Goal: Transaction & Acquisition: Book appointment/travel/reservation

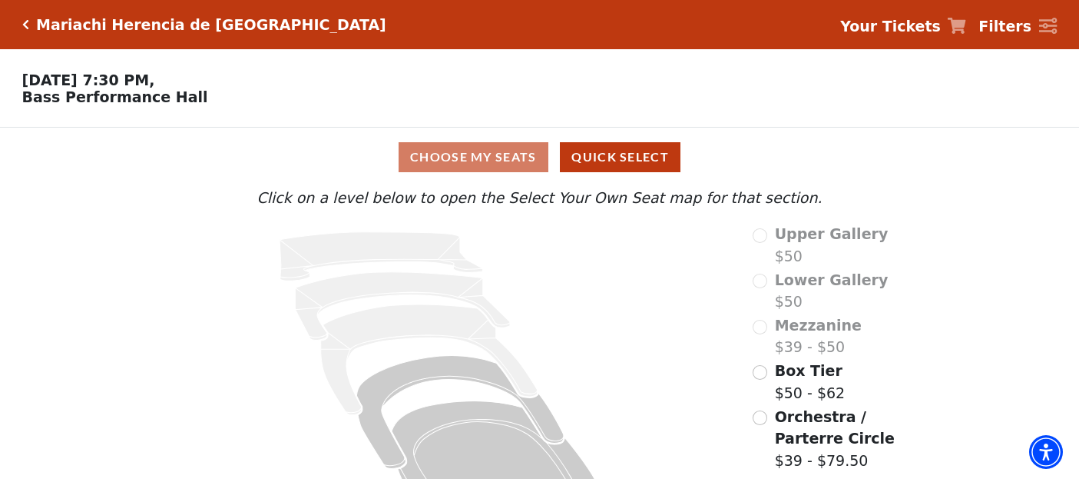
scroll to position [55, 0]
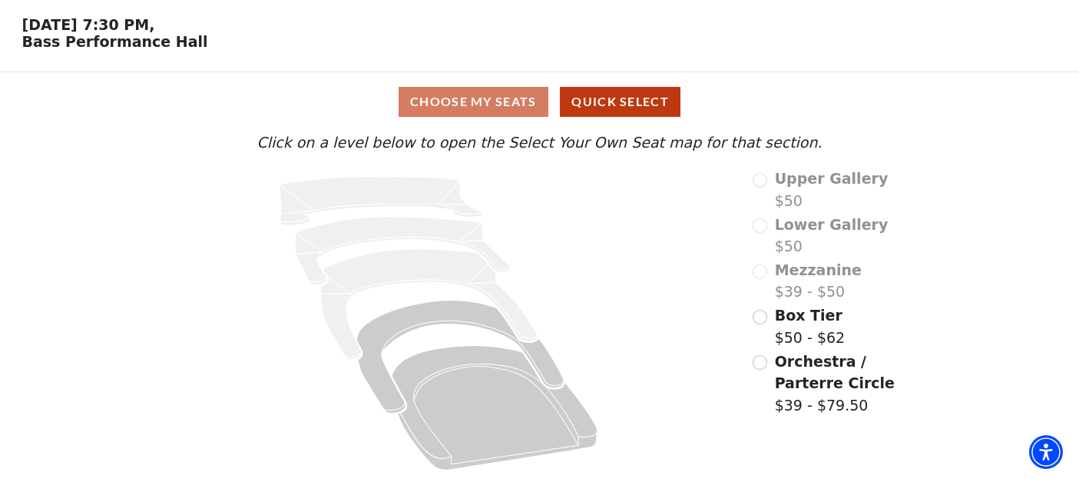
click at [769, 371] on div "Orchestra / Parterre Circle $39 - $79.50" at bounding box center [843, 383] width 181 height 66
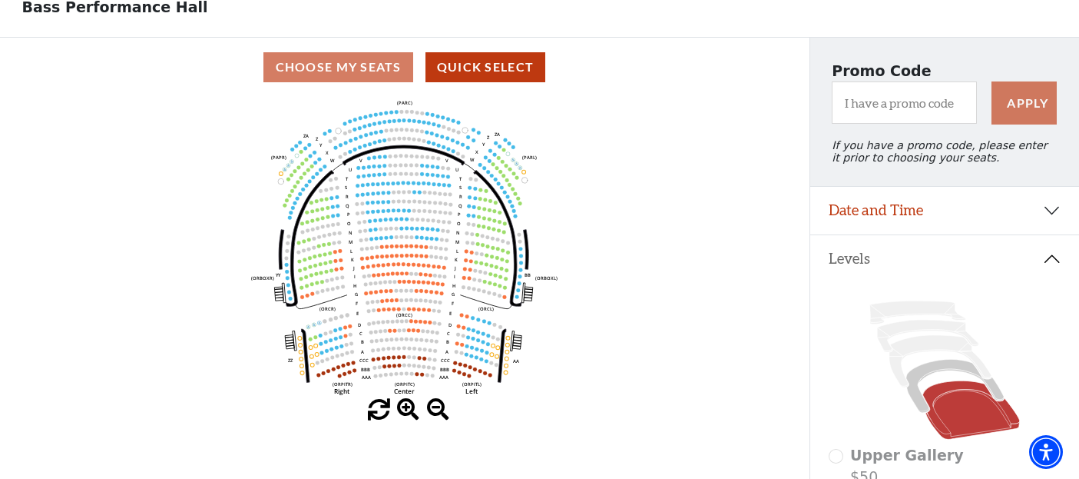
scroll to position [171, 0]
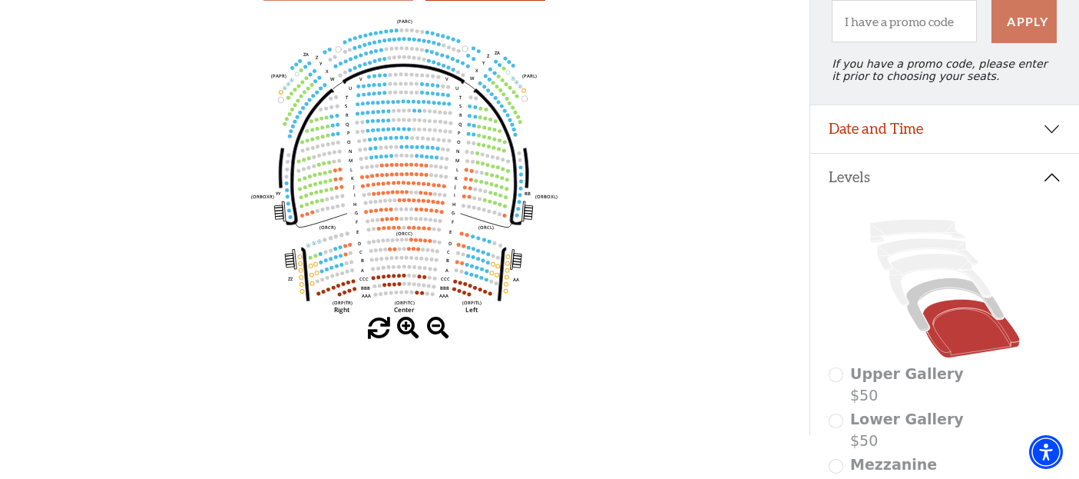
click at [409, 339] on div "Choose My Seats Quick Select Current Level Orchestra / Parterre Circle Click on…" at bounding box center [405, 195] width 810 height 479
click at [408, 329] on span at bounding box center [408, 328] width 22 height 22
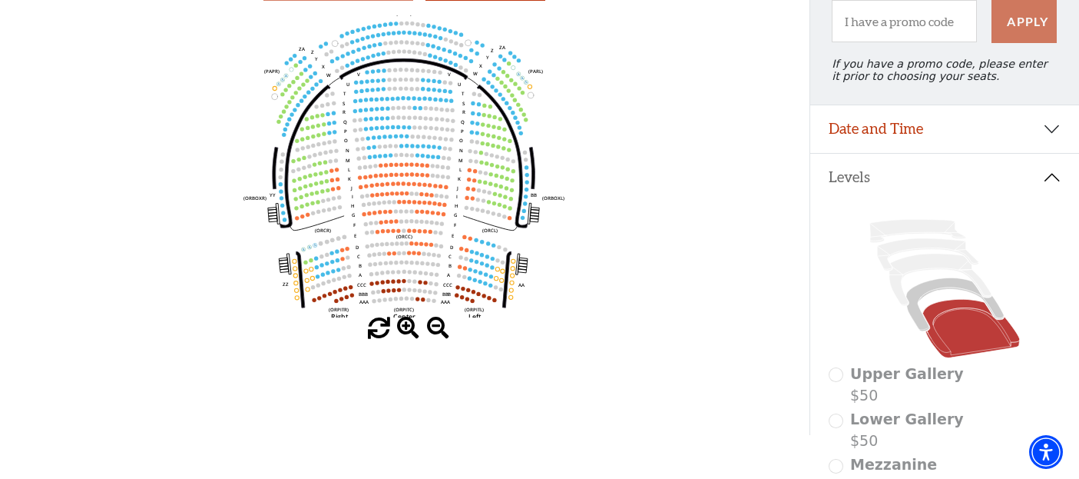
click at [408, 329] on span at bounding box center [408, 328] width 22 height 22
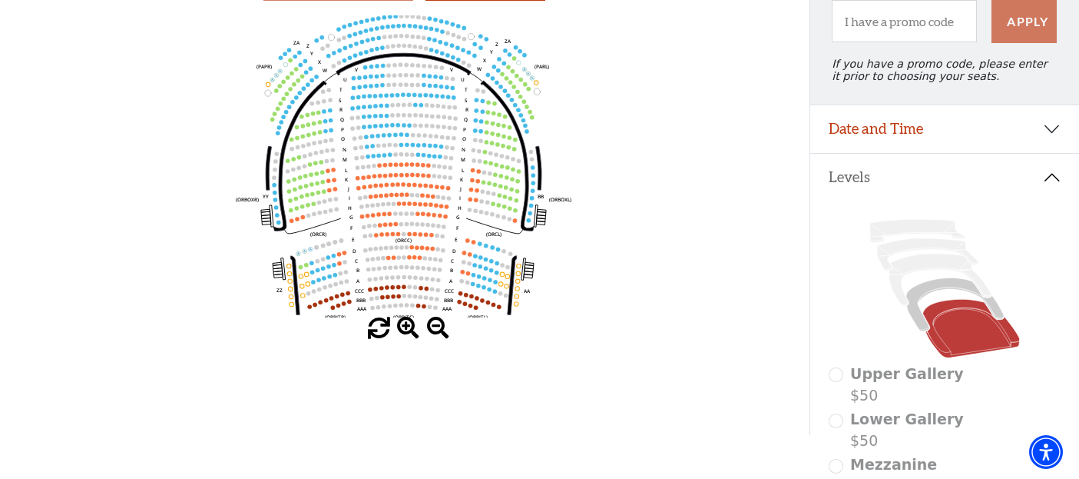
click at [408, 329] on span at bounding box center [408, 328] width 22 height 22
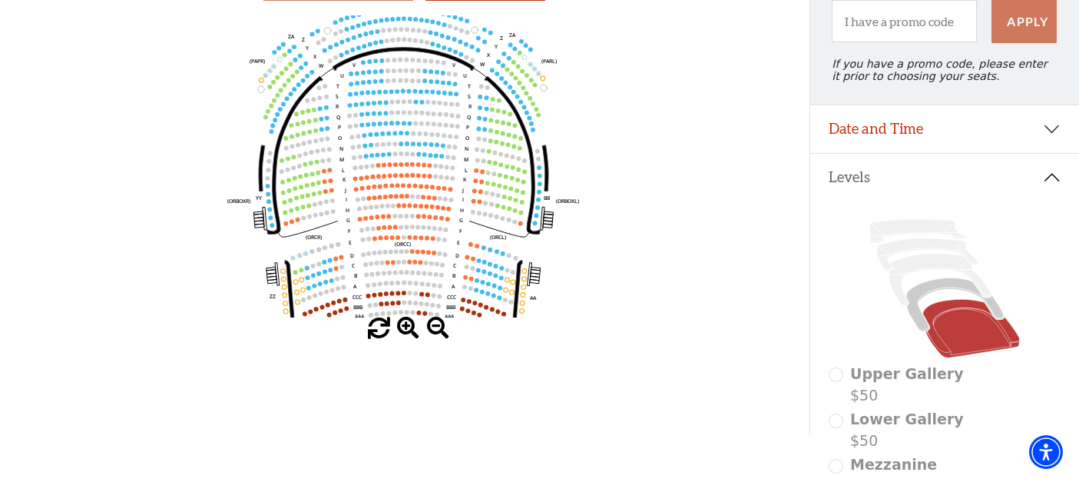
click at [408, 329] on span at bounding box center [408, 328] width 22 height 22
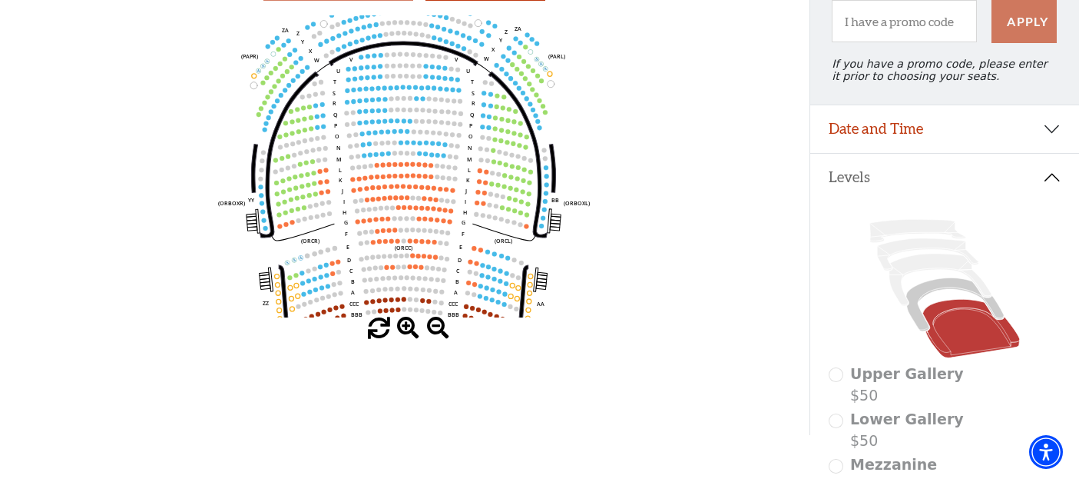
click at [408, 329] on span at bounding box center [408, 328] width 22 height 22
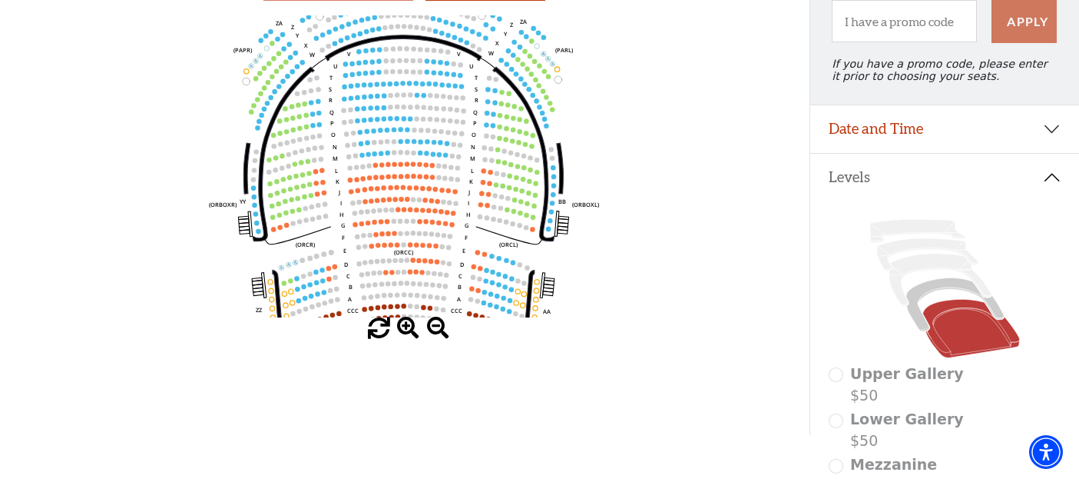
click at [408, 328] on span at bounding box center [408, 328] width 22 height 22
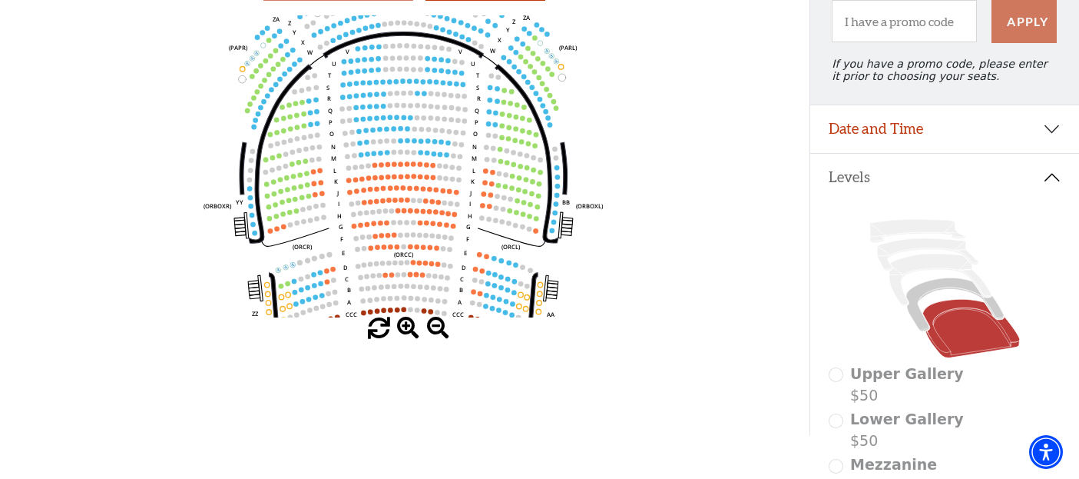
click at [403, 330] on span at bounding box center [408, 328] width 22 height 22
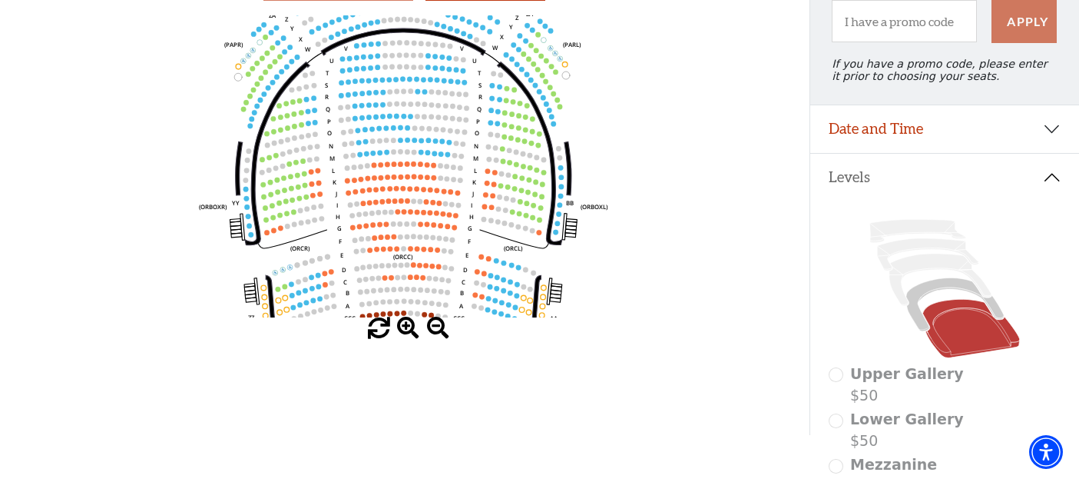
click at [403, 330] on span at bounding box center [408, 328] width 22 height 22
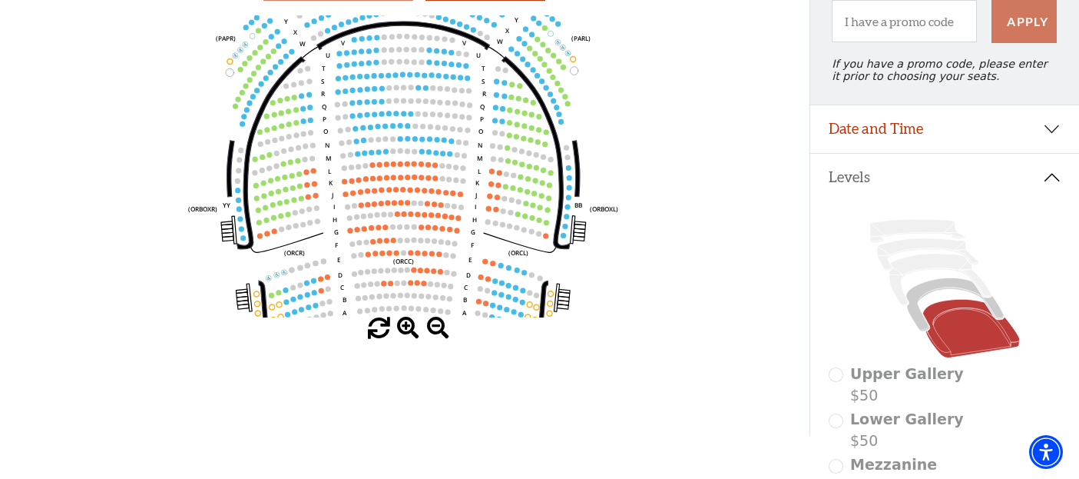
click at [403, 330] on span at bounding box center [408, 328] width 22 height 22
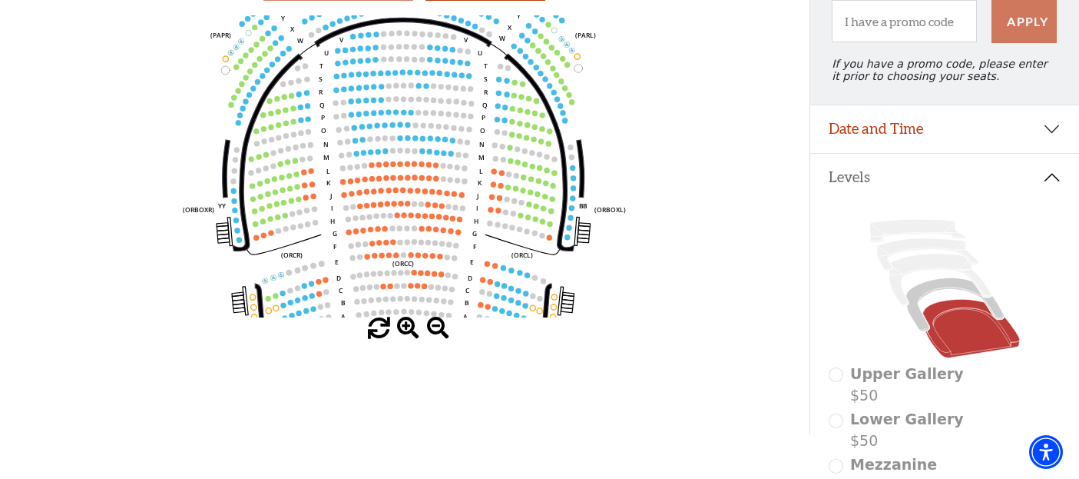
click at [403, 330] on span at bounding box center [408, 328] width 22 height 22
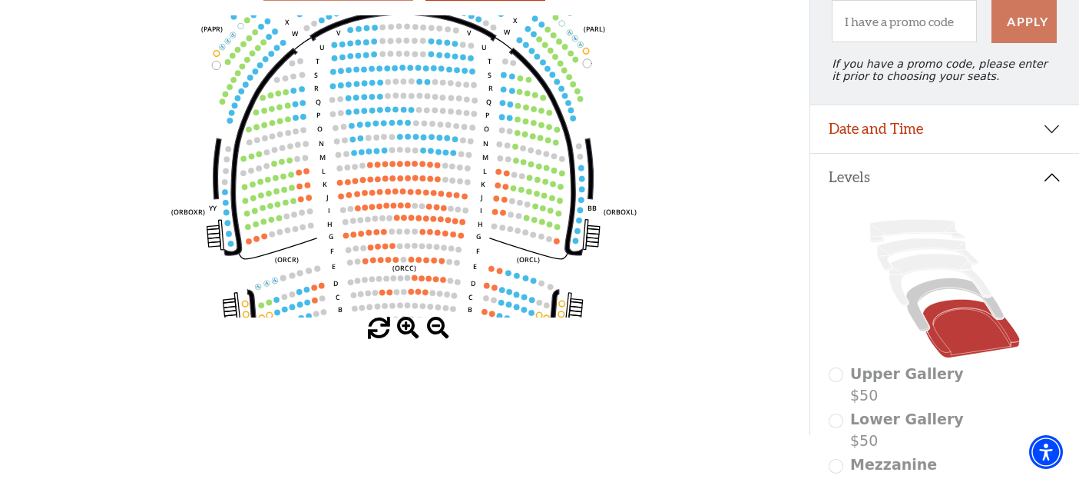
click at [403, 330] on span at bounding box center [408, 328] width 22 height 22
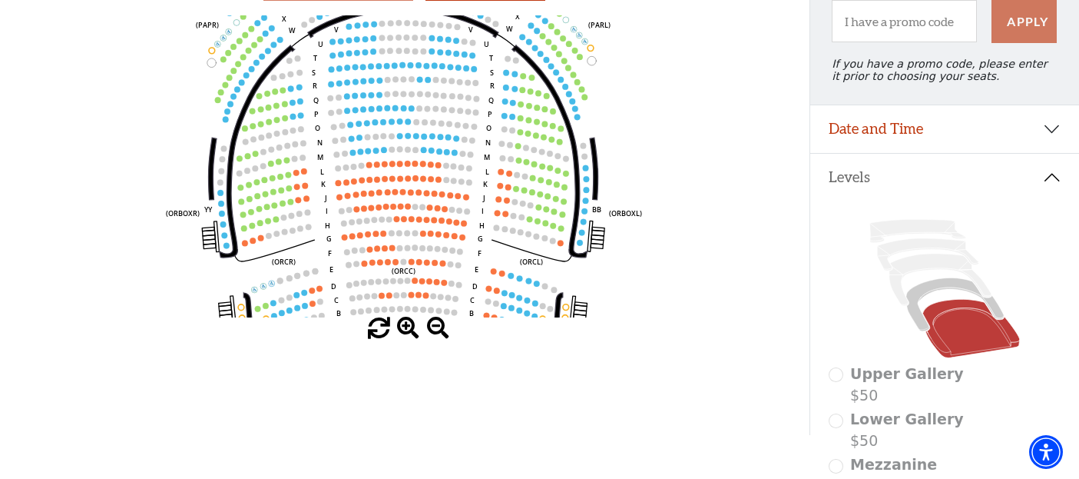
click at [403, 330] on span at bounding box center [408, 328] width 22 height 22
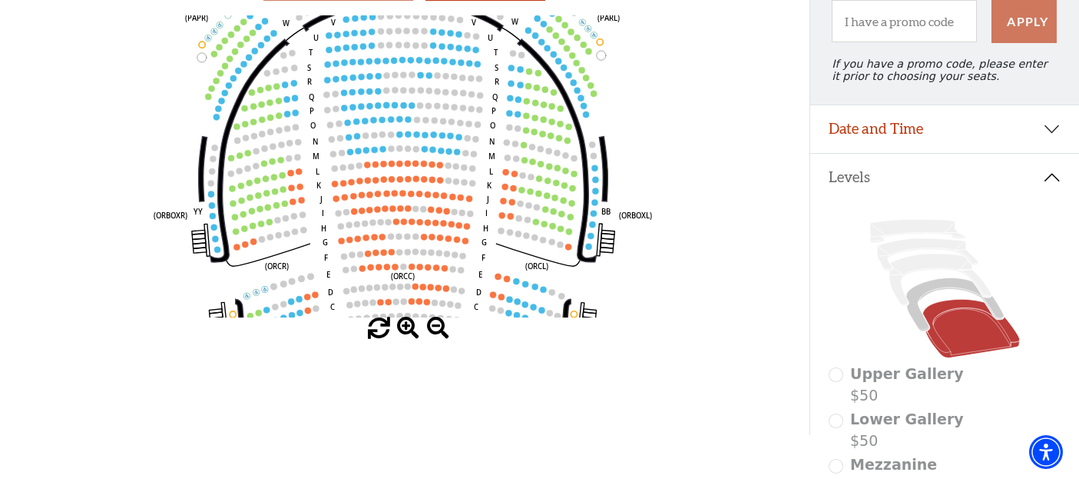
click at [403, 330] on span at bounding box center [408, 328] width 22 height 22
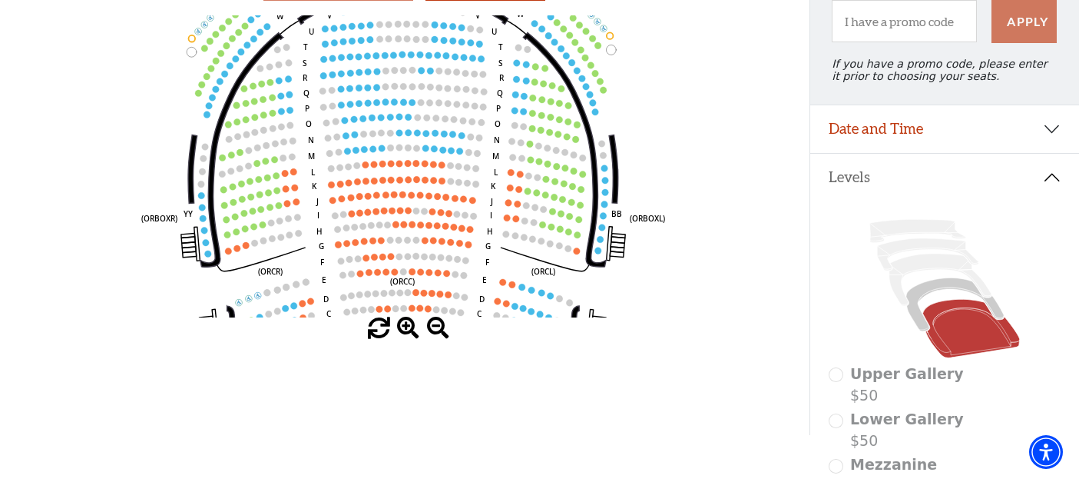
click at [403, 330] on span at bounding box center [408, 328] width 22 height 22
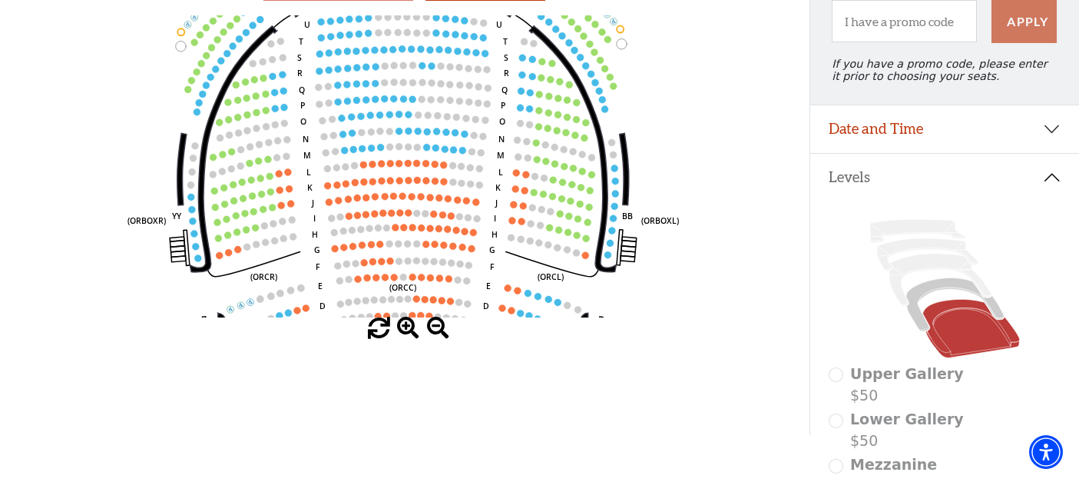
click at [403, 330] on span at bounding box center [408, 328] width 22 height 22
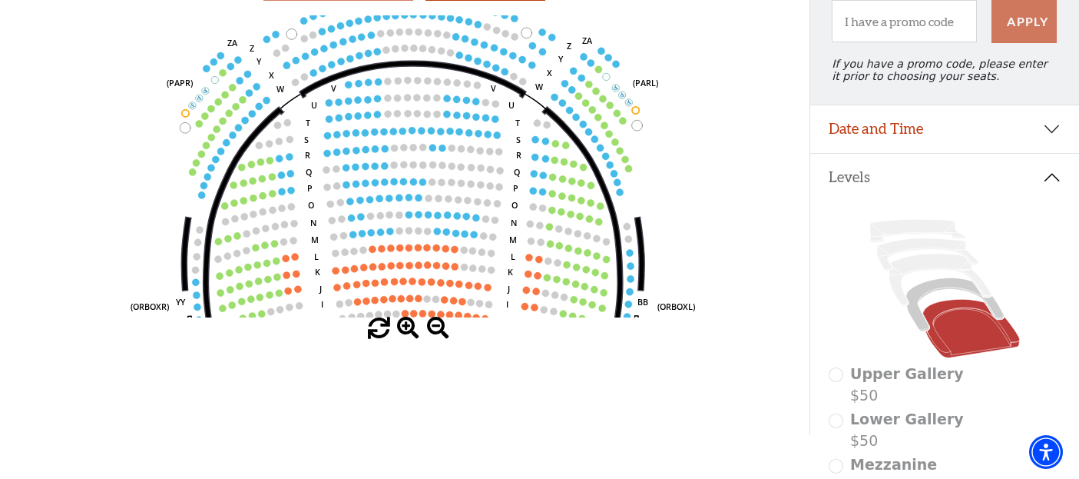
drag, startPoint x: 509, startPoint y: 104, endPoint x: 451, endPoint y: 326, distance: 229.6
click at [523, 207] on icon "Left (ORPITL) Right (ORPITR) Center (ORPITC) ZZ AA YY BB ZA ZA (ORCL) (ORCR) (O…" at bounding box center [405, 166] width 728 height 302
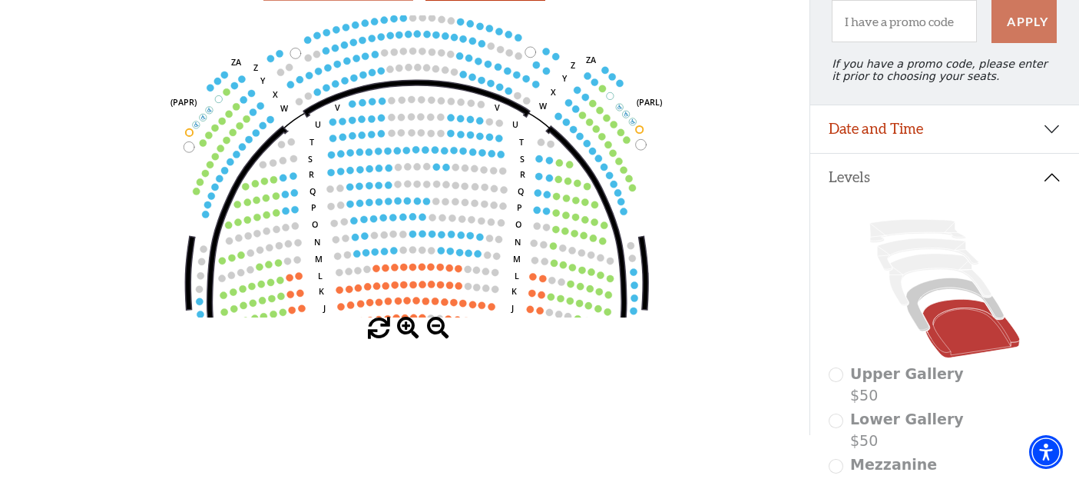
click at [404, 326] on span at bounding box center [408, 328] width 22 height 22
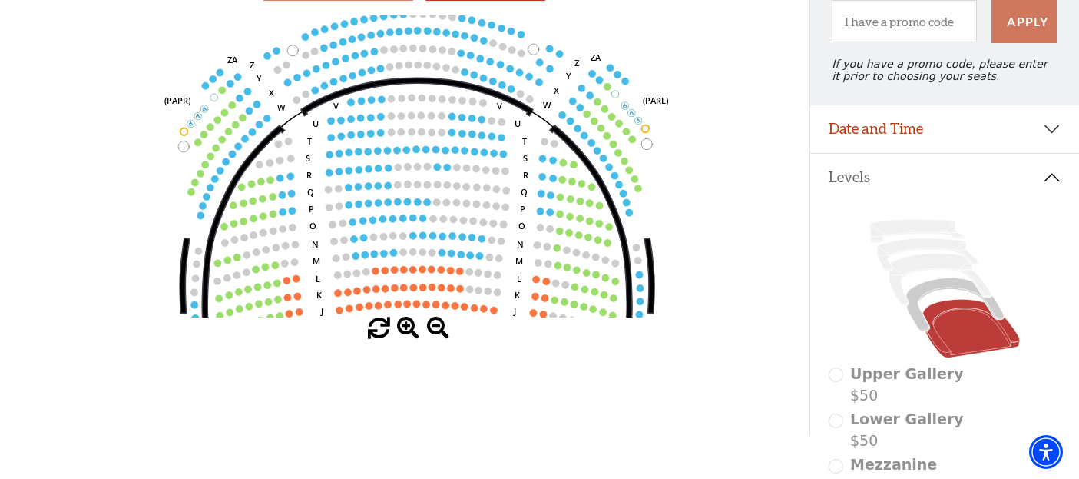
click at [404, 326] on span at bounding box center [408, 328] width 22 height 22
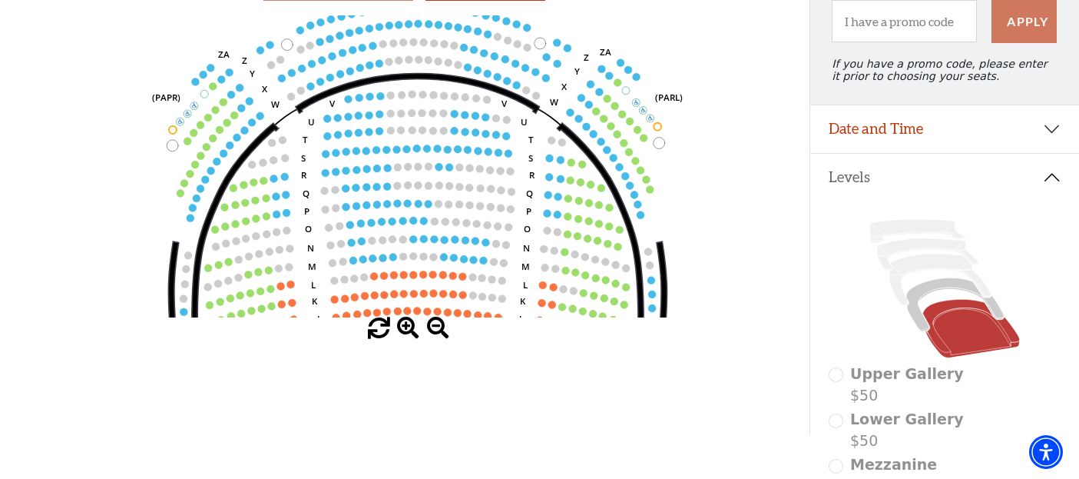
click at [404, 326] on span at bounding box center [408, 328] width 22 height 22
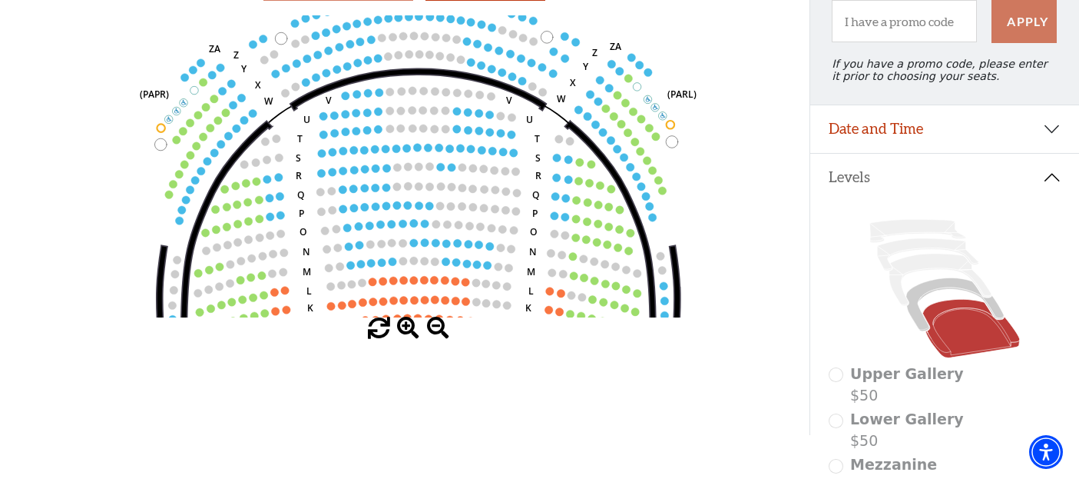
click at [404, 326] on span at bounding box center [408, 328] width 22 height 22
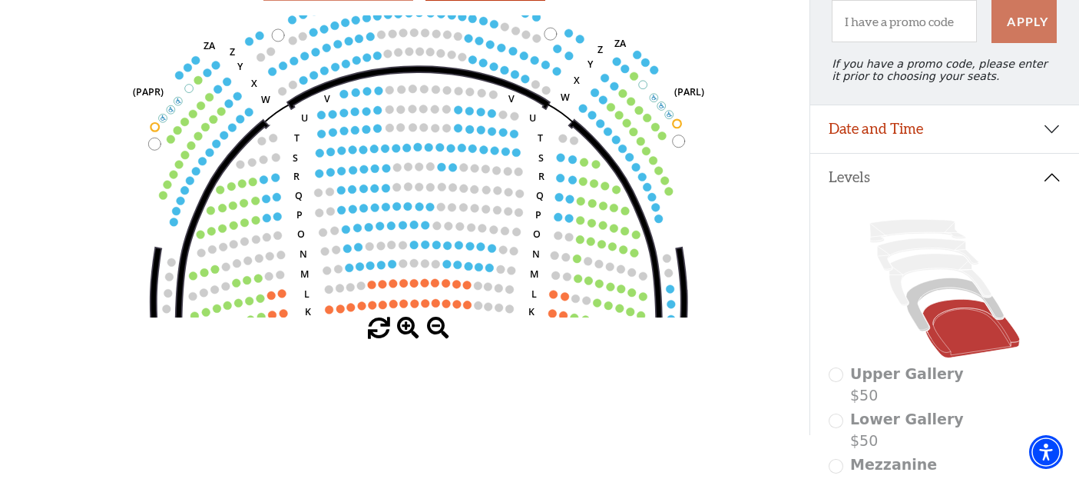
click at [523, 259] on icon "Left (ORPITL) Right (ORPITR) Center (ORPITC) ZZ AA YY BB ZA ZA (ORCL) (ORCR) (O…" at bounding box center [405, 166] width 728 height 302
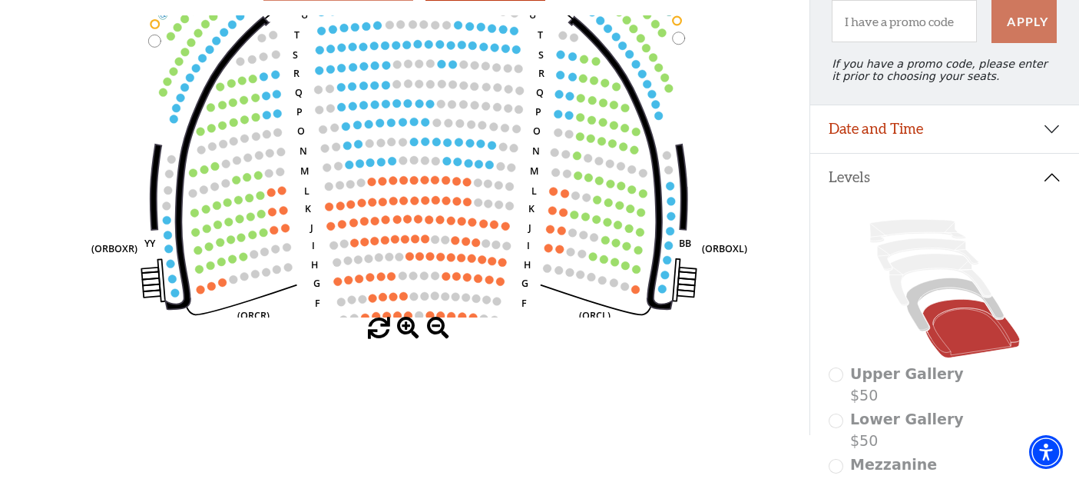
drag, startPoint x: 523, startPoint y: 297, endPoint x: 515, endPoint y: 129, distance: 168.4
click at [515, 129] on icon "Left (ORPITL) Right (ORPITR) Center (ORPITC) ZZ AA YY BB ZA ZA (ORCL) (ORCR) (O…" at bounding box center [405, 166] width 728 height 302
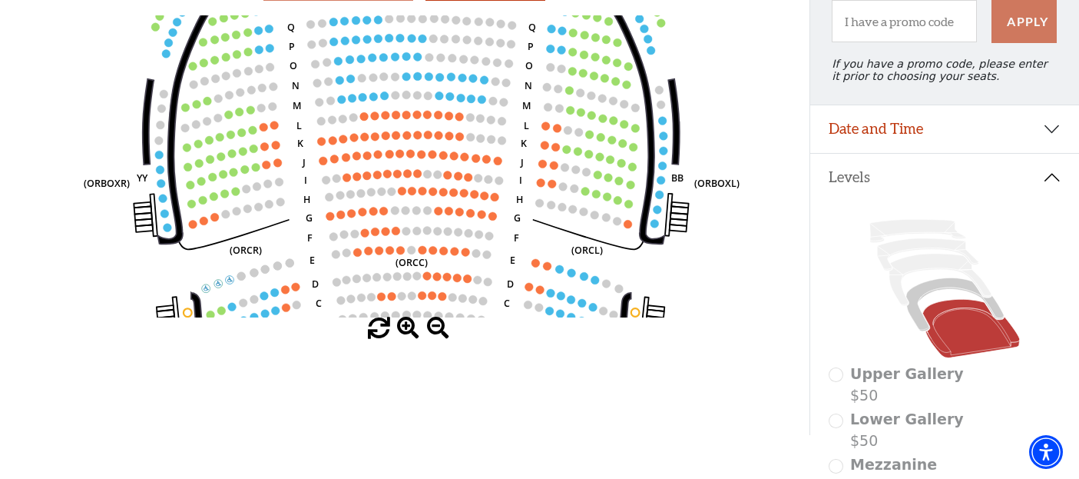
click at [303, 87] on icon "Left (ORPITL) Right (ORPITR) Center (ORPITC) ZZ AA YY BB ZA ZA (ORCL) (ORCR) (O…" at bounding box center [405, 166] width 728 height 302
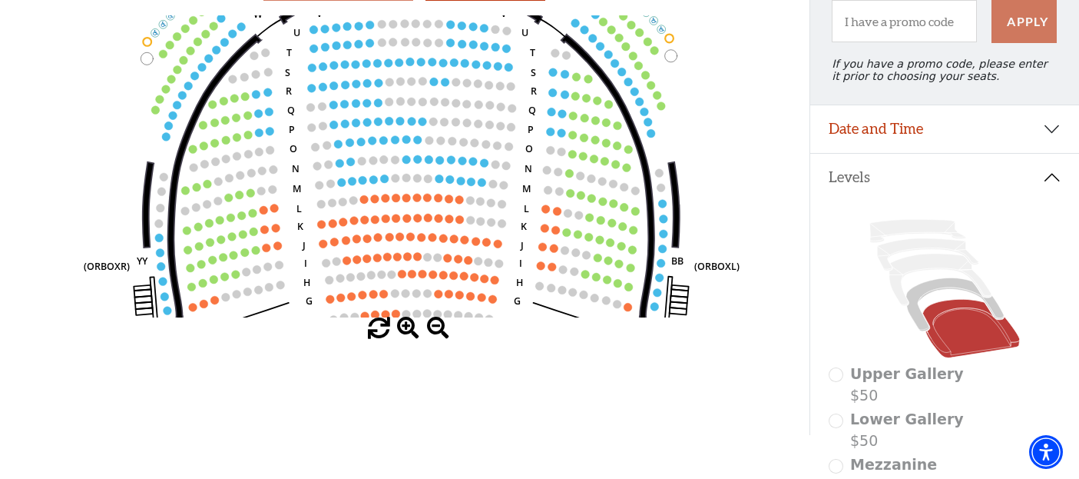
drag, startPoint x: 302, startPoint y: 74, endPoint x: 308, endPoint y: 239, distance: 165.3
click at [308, 238] on icon "Left (ORPITL) Right (ORPITR) Center (ORPITC) ZZ AA YY BB ZA ZA (ORCL) (ORCR) (O…" at bounding box center [405, 166] width 728 height 302
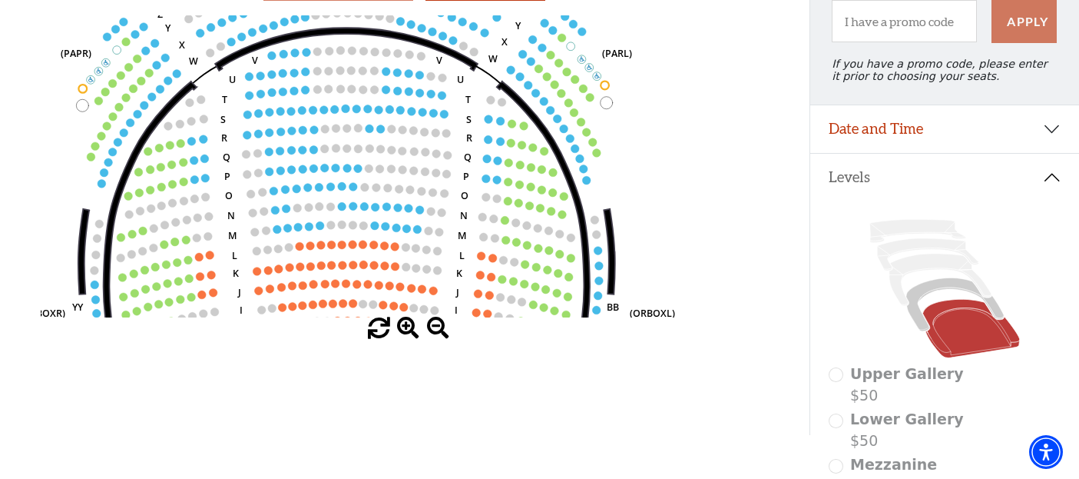
drag, startPoint x: 511, startPoint y: 240, endPoint x: 439, endPoint y: 206, distance: 79.4
click at [439, 206] on icon "Left (ORPITL) Right (ORPITR) Center (ORPITC) ZZ AA YY BB ZA ZA (ORCL) (ORCR) (O…" at bounding box center [405, 166] width 728 height 302
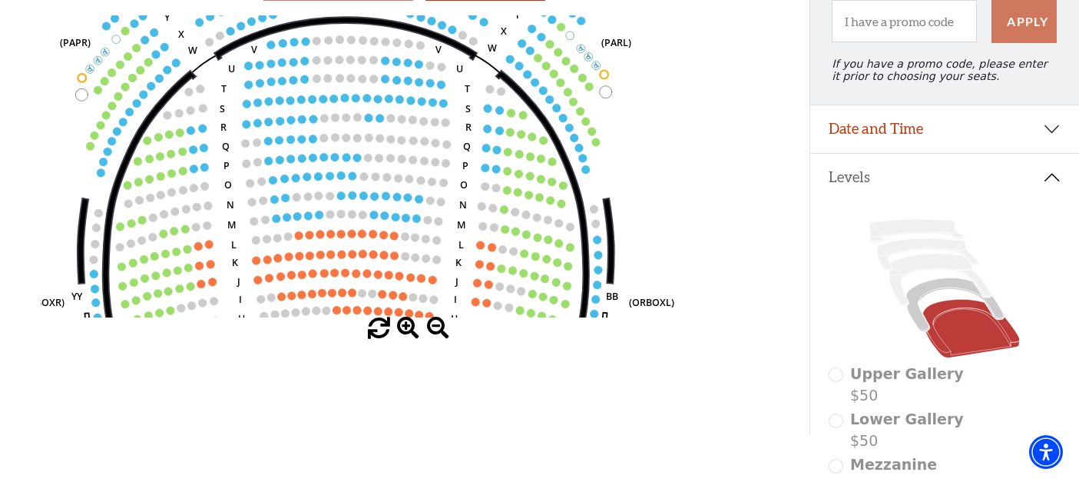
drag, startPoint x: 439, startPoint y: 206, endPoint x: 439, endPoint y: 194, distance: 12.3
click at [439, 194] on icon "Left (ORPITL) Right (ORPITR) Center (ORPITC) ZZ AA YY BB ZA ZA (ORCL) (ORCR) (O…" at bounding box center [405, 166] width 728 height 302
drag, startPoint x: 456, startPoint y: 253, endPoint x: 439, endPoint y: 252, distance: 16.2
click at [440, 252] on icon "Left (ORPITL) Right (ORPITR) Center (ORPITC) ZZ AA YY BB ZA ZA (ORCL) (ORCR) (O…" at bounding box center [405, 166] width 728 height 302
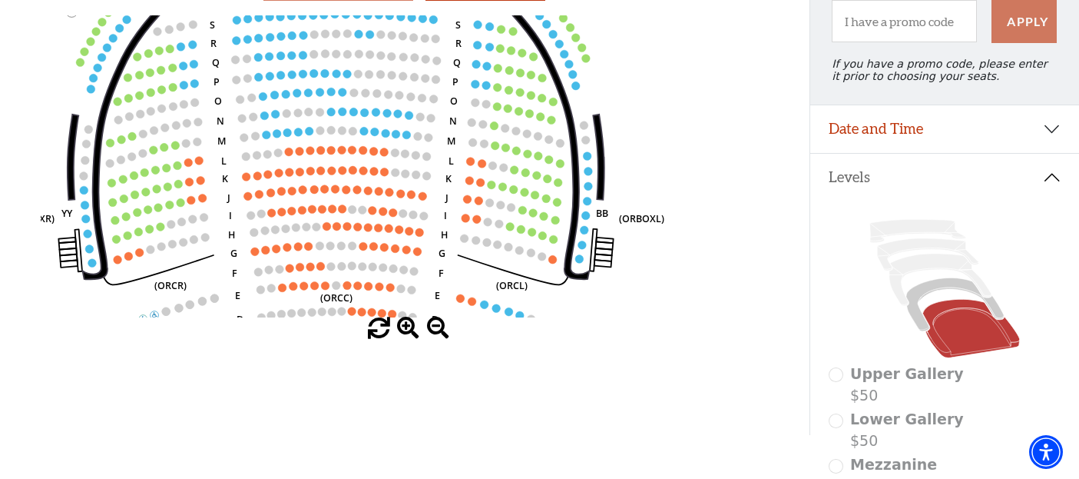
drag, startPoint x: 557, startPoint y: 300, endPoint x: 561, endPoint y: 260, distance: 39.4
click at [561, 259] on icon "Left (ORPITL) Right (ORPITR) Center (ORPITC) ZZ AA YY BB ZA ZA (ORCL) (ORCR) (O…" at bounding box center [405, 166] width 728 height 302
